Goal: Information Seeking & Learning: Learn about a topic

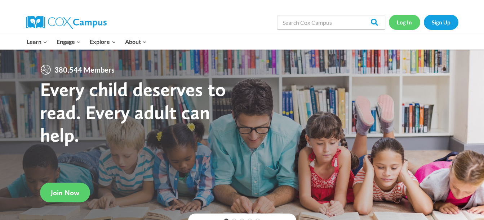
click at [409, 28] on link "Log In" at bounding box center [404, 22] width 31 height 15
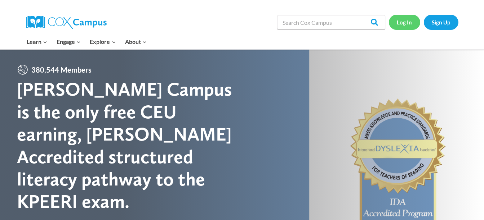
click at [413, 22] on link "Log In" at bounding box center [404, 22] width 31 height 15
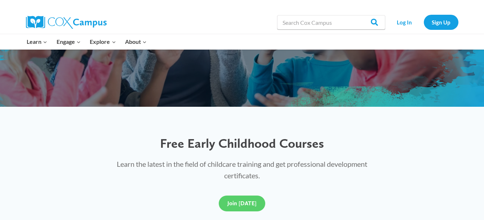
scroll to position [129, 0]
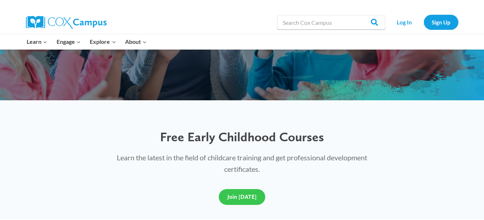
click at [232, 205] on link "Join [DATE]" at bounding box center [242, 198] width 46 height 16
click at [231, 168] on p "Learn the latest in the field of childcare training and get professional develo…" at bounding box center [242, 163] width 279 height 23
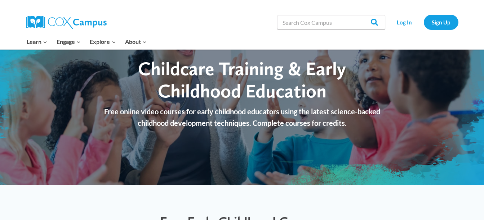
scroll to position [0, 0]
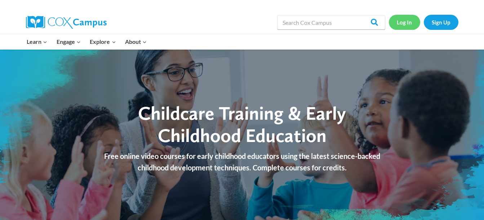
click at [394, 20] on link "Log In" at bounding box center [404, 22] width 31 height 15
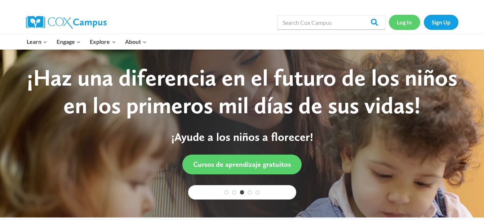
click at [398, 22] on link "Log In" at bounding box center [404, 22] width 31 height 15
